Goal: Information Seeking & Learning: Learn about a topic

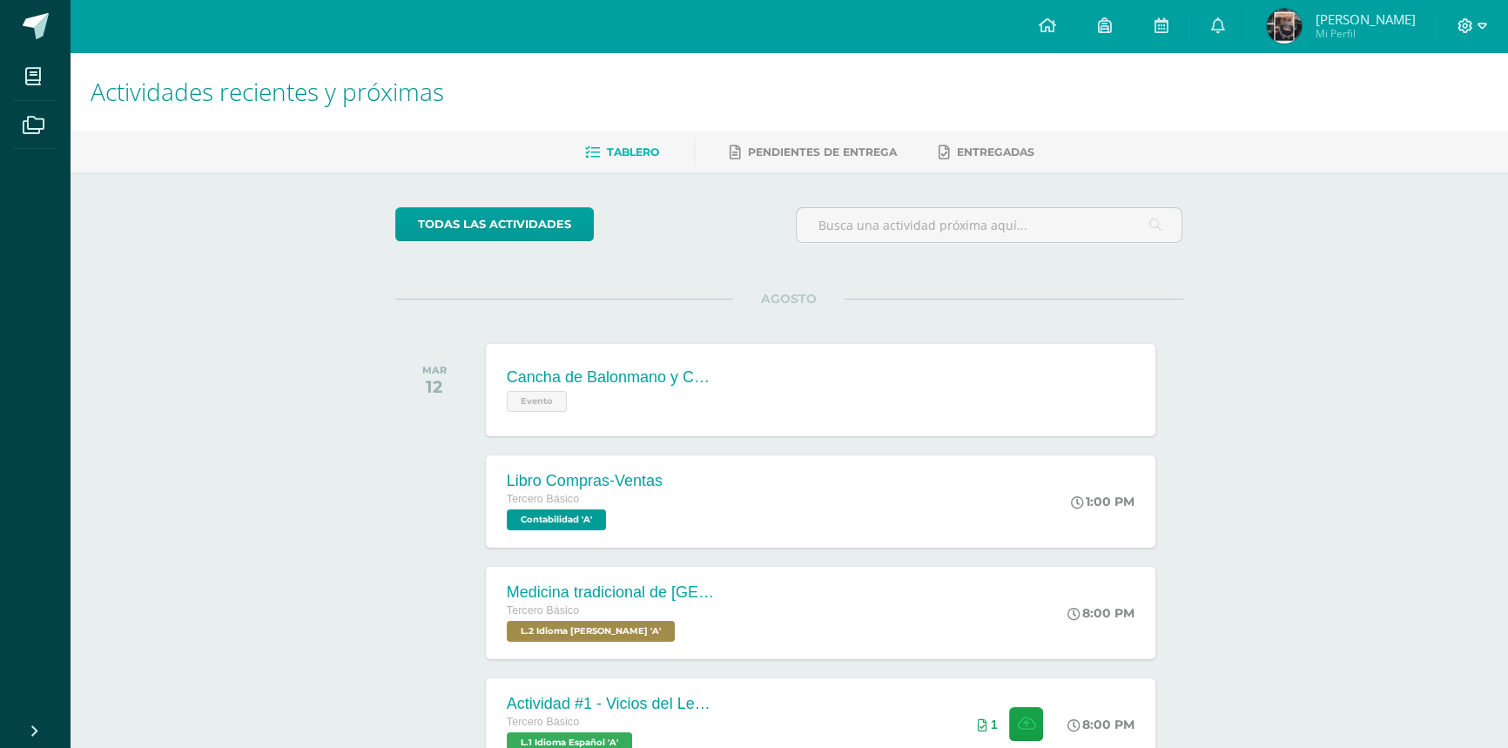
click at [1462, 24] on icon at bounding box center [1465, 25] width 15 height 15
click at [1447, 117] on span "Cerrar sesión" at bounding box center [1427, 119] width 78 height 17
click at [1446, 116] on span "Cerrar sesión" at bounding box center [1427, 119] width 78 height 17
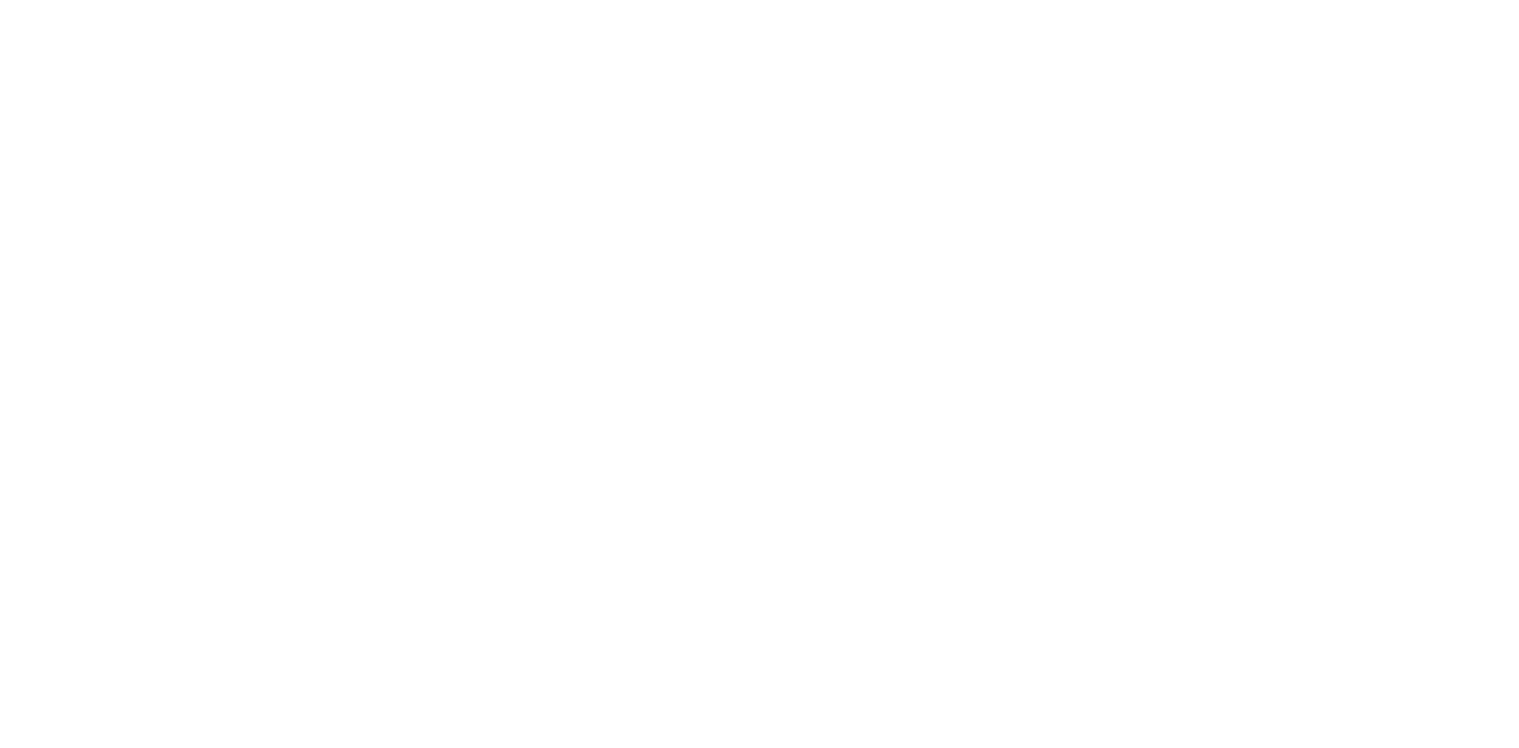
click at [0, 0] on html at bounding box center [0, 0] width 0 height 0
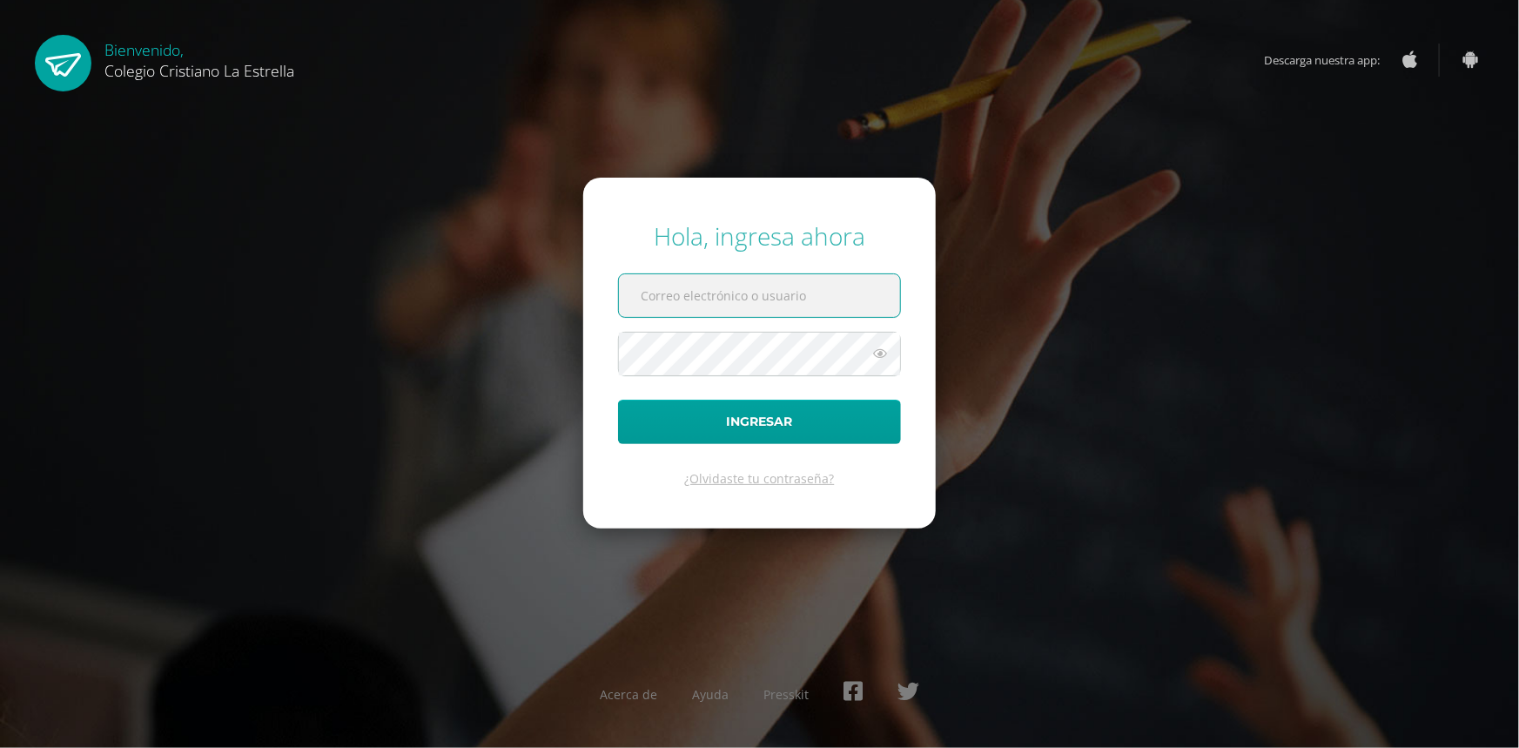
click at [747, 307] on input "text" at bounding box center [759, 295] width 281 height 43
type input "847@laestrella.edu.gt"
click at [618, 400] on button "Ingresar" at bounding box center [759, 422] width 283 height 44
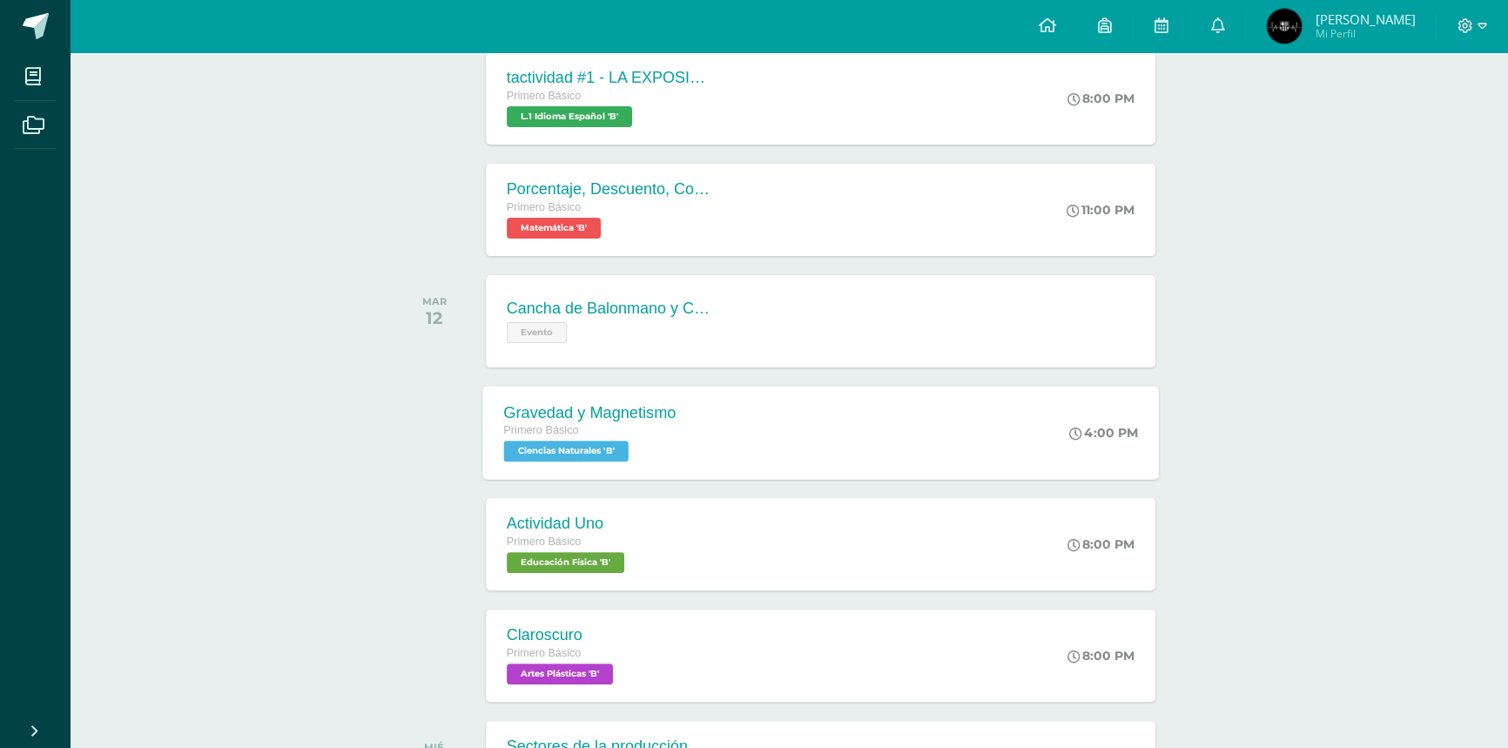
scroll to position [554, 0]
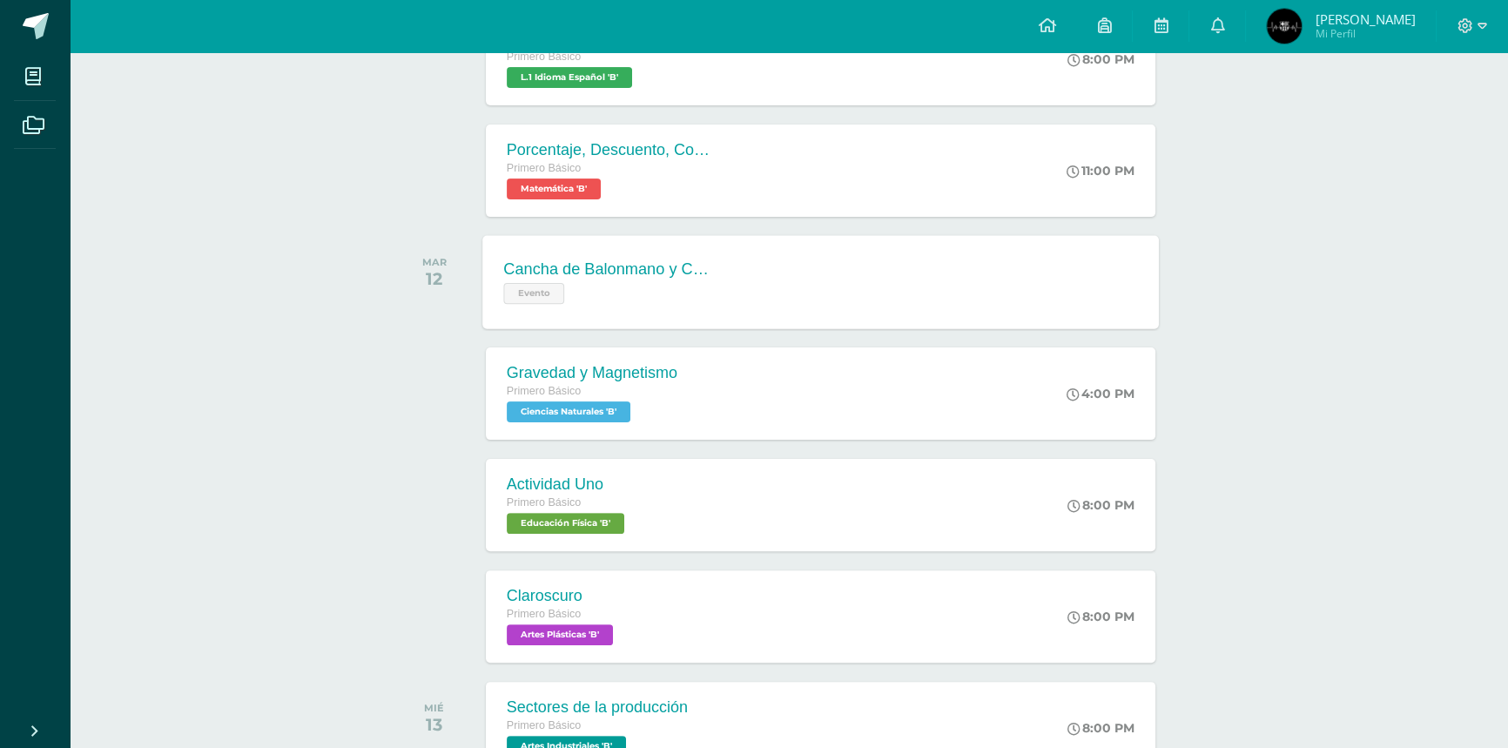
click at [632, 265] on div "Cancha de Balonmano y Contenido" at bounding box center [608, 269] width 211 height 18
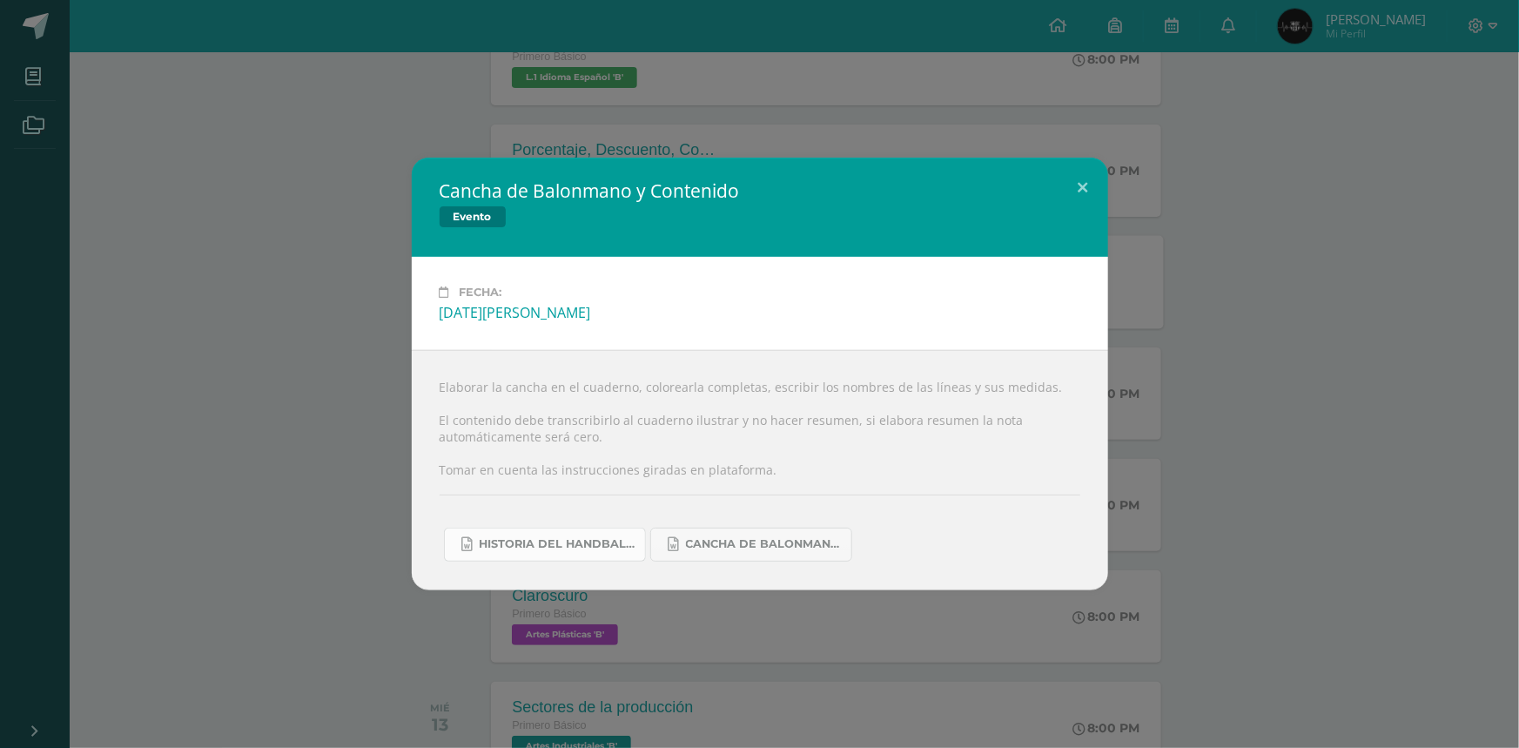
click at [608, 548] on span "Historia del handball.docx" at bounding box center [558, 544] width 157 height 14
click at [1212, 437] on div "Cancha de Balonmano y Contenido Evento Fecha: Martes 12 de Agosto Elaborar la c…" at bounding box center [759, 374] width 1505 height 432
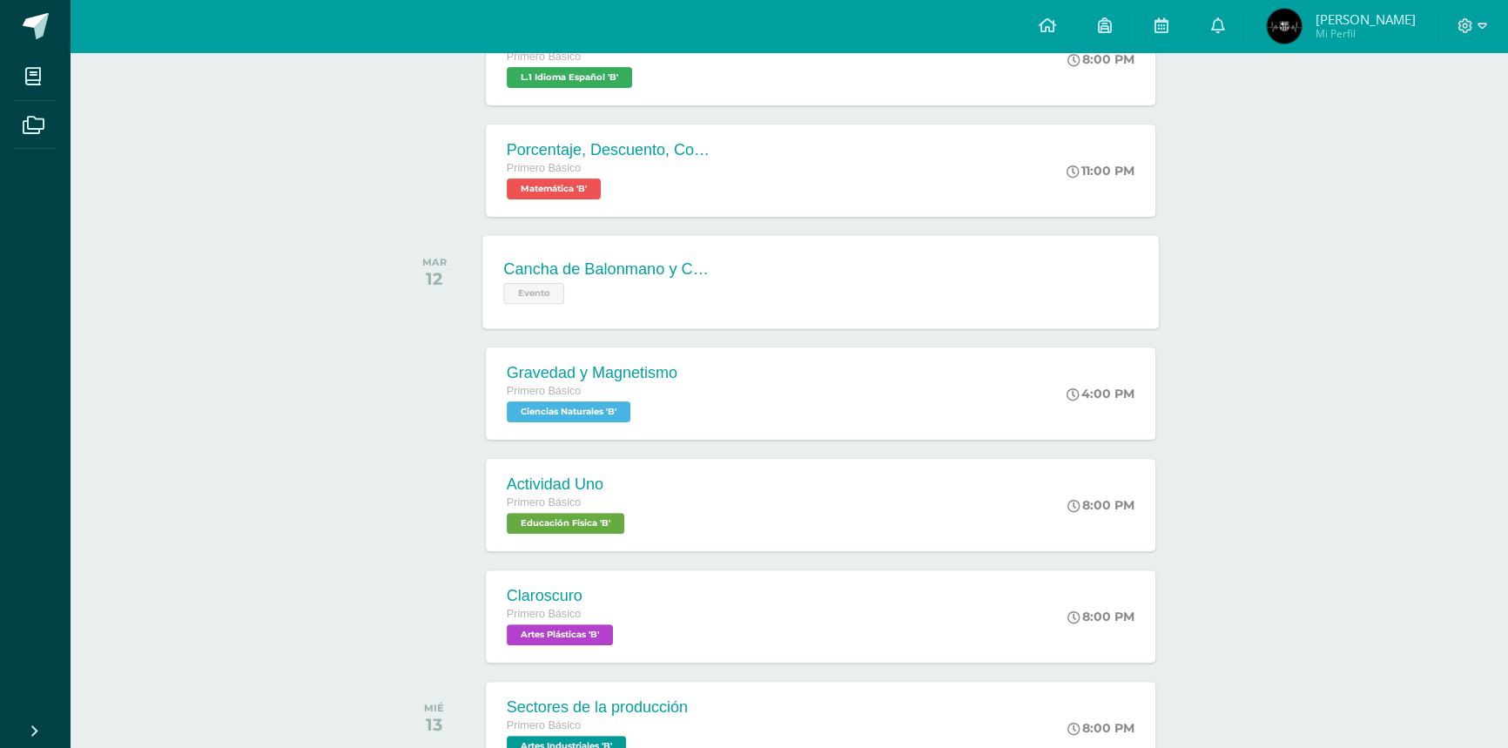
click at [733, 293] on div "Cancha de Balonmano y Contenido Evento" at bounding box center [608, 281] width 253 height 93
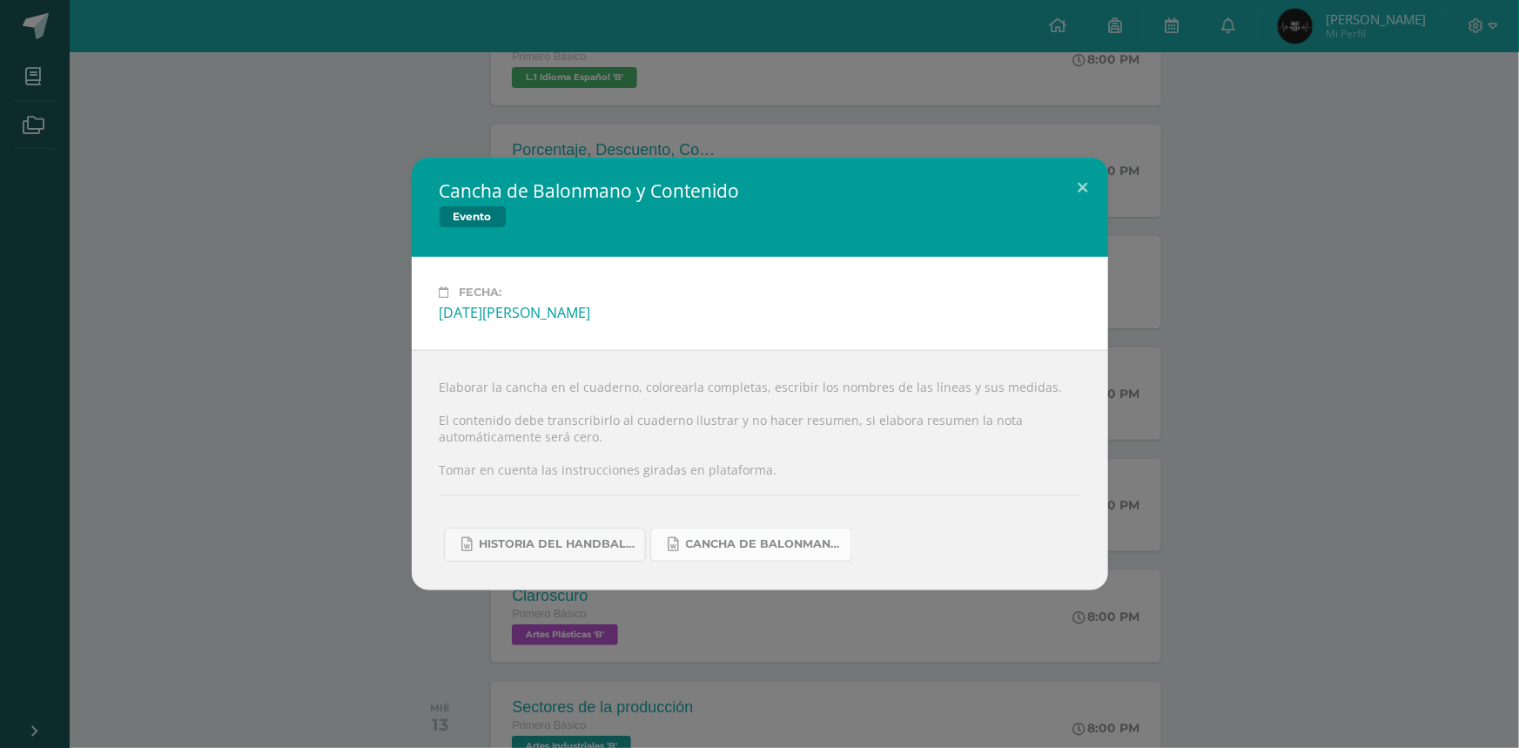
click at [755, 554] on link "Cancha de Balonmano.docx" at bounding box center [751, 545] width 202 height 34
click at [1294, 186] on div "Cancha de Balonmano y Contenido Evento Fecha: Martes 12 de Agosto Elaborar la c…" at bounding box center [759, 374] width 1505 height 432
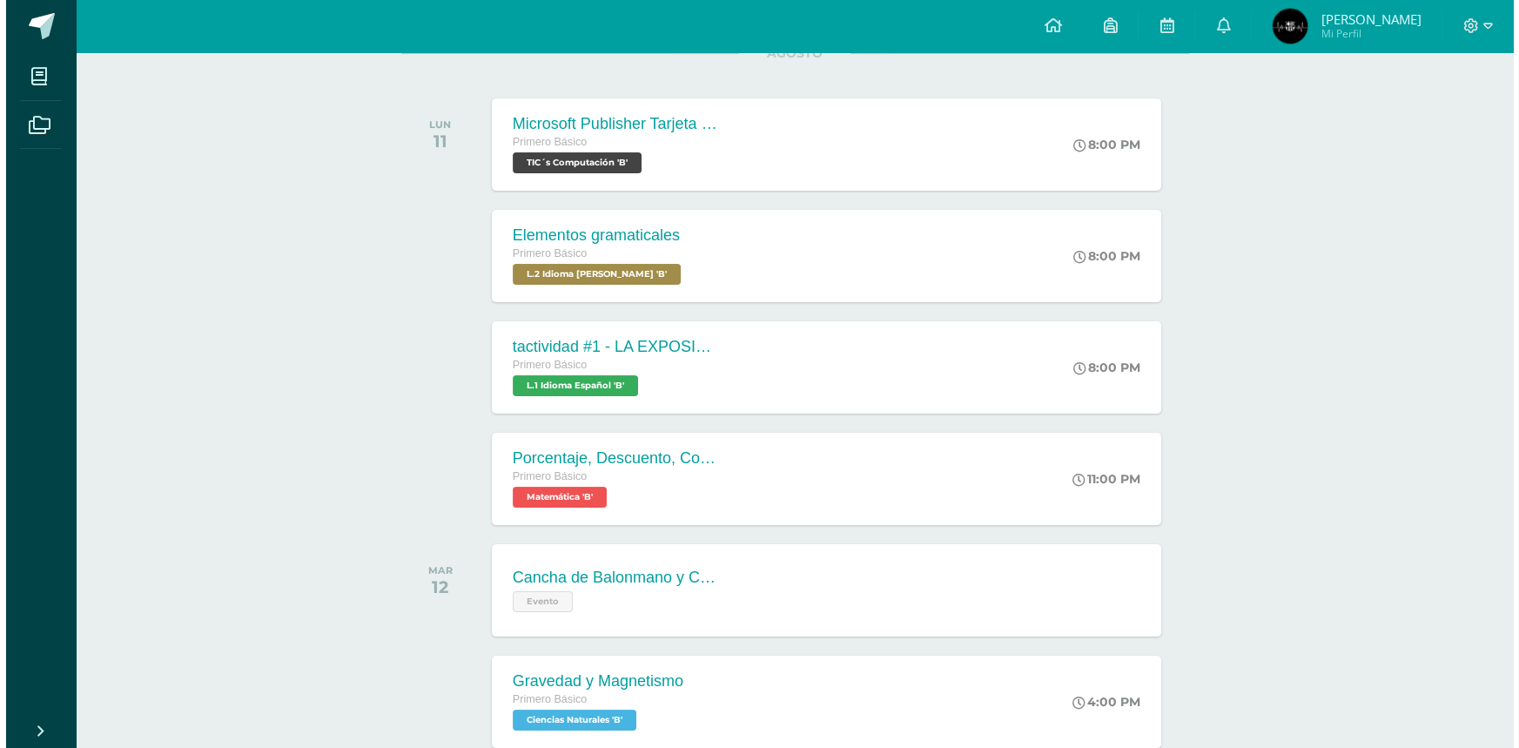
scroll to position [237, 0]
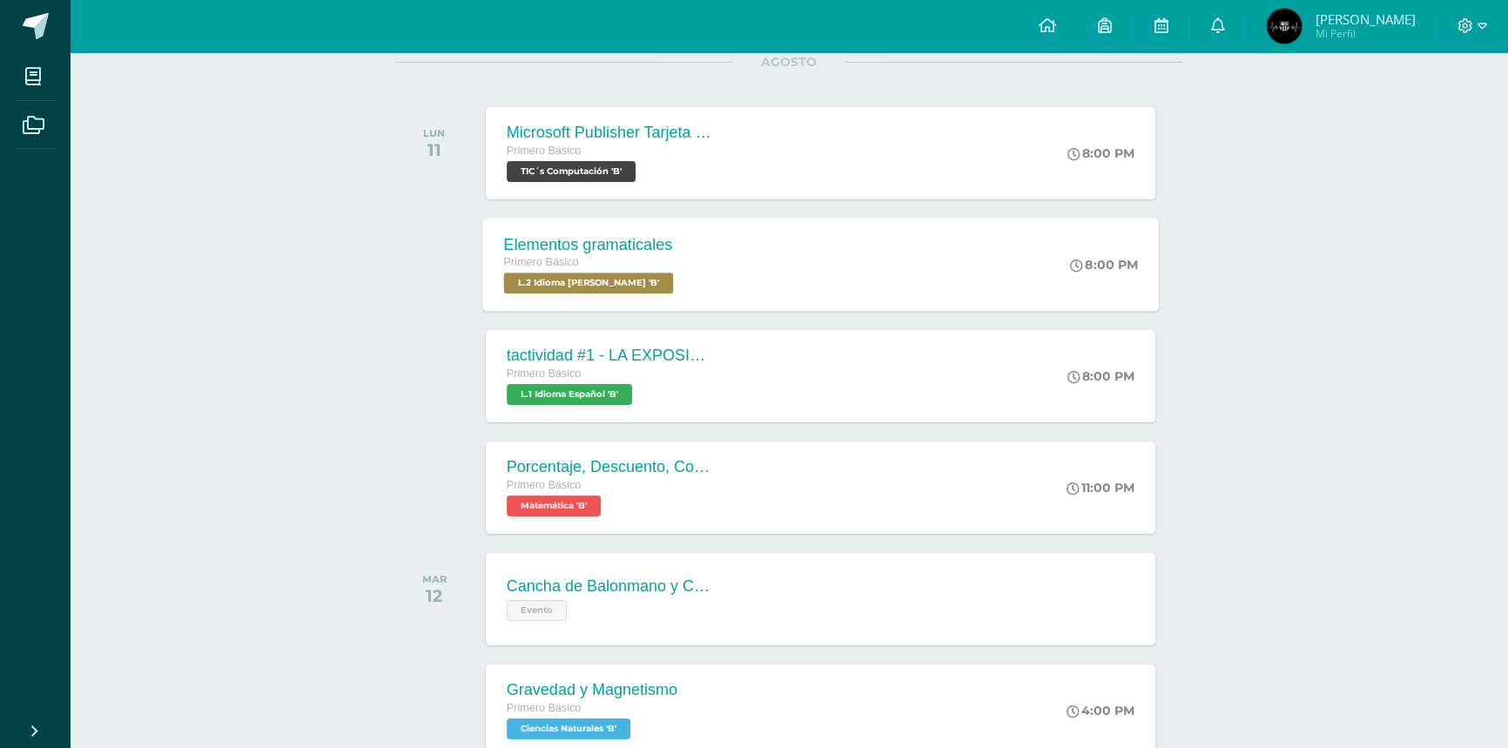
click at [770, 287] on div "Elementos gramaticales Primero Básico L.2 Idioma Maya Kaqchikel 'B' 8:00 PM Ele…" at bounding box center [820, 264] width 676 height 93
